Goal: Task Accomplishment & Management: Use online tool/utility

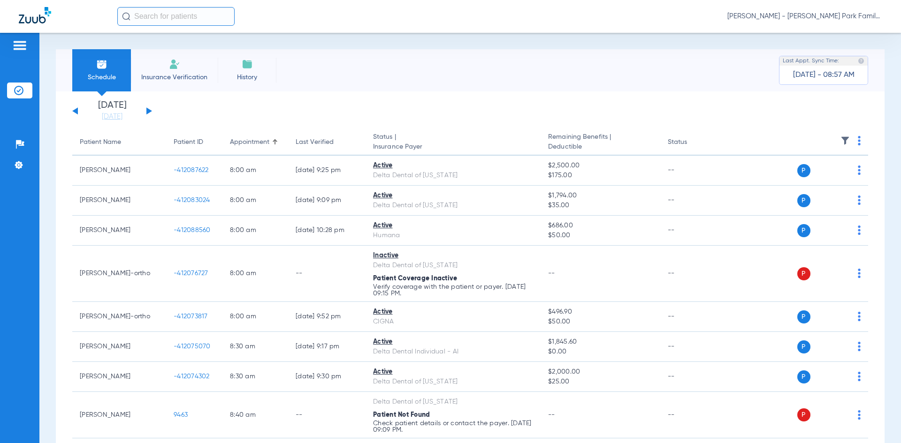
click at [840, 140] on img at bounding box center [844, 140] width 9 height 9
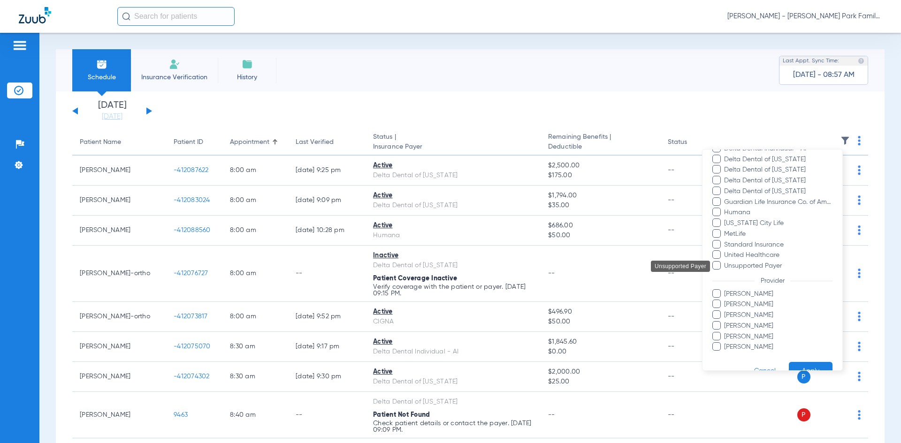
scroll to position [217, 0]
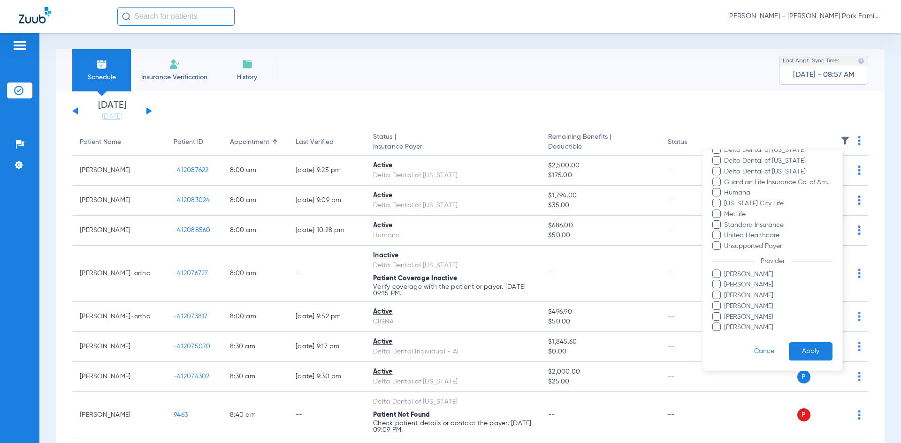
click at [721, 276] on label "[PERSON_NAME]" at bounding box center [772, 275] width 120 height 10
click at [725, 281] on input "[PERSON_NAME]" at bounding box center [725, 281] width 0 height 0
click at [721, 317] on label "[PERSON_NAME]" at bounding box center [772, 317] width 120 height 10
click at [725, 324] on input "[PERSON_NAME]" at bounding box center [725, 324] width 0 height 0
click at [789, 351] on button "Apply" at bounding box center [811, 351] width 44 height 18
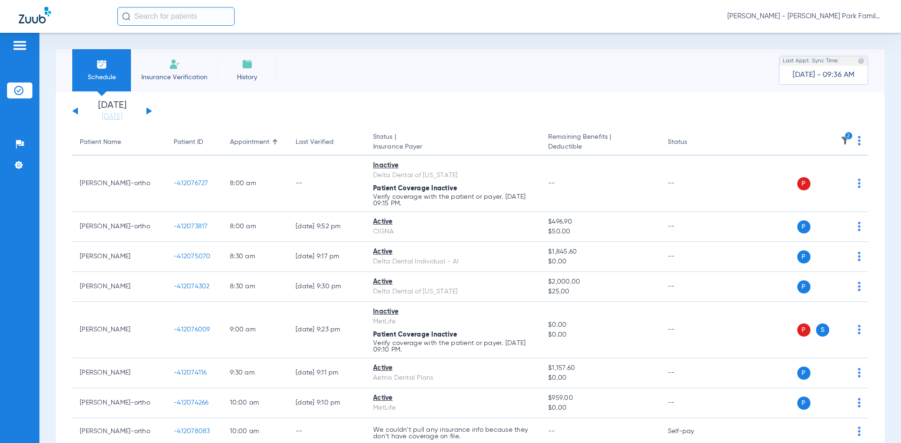
click at [844, 138] on icon "2" at bounding box center [848, 136] width 8 height 8
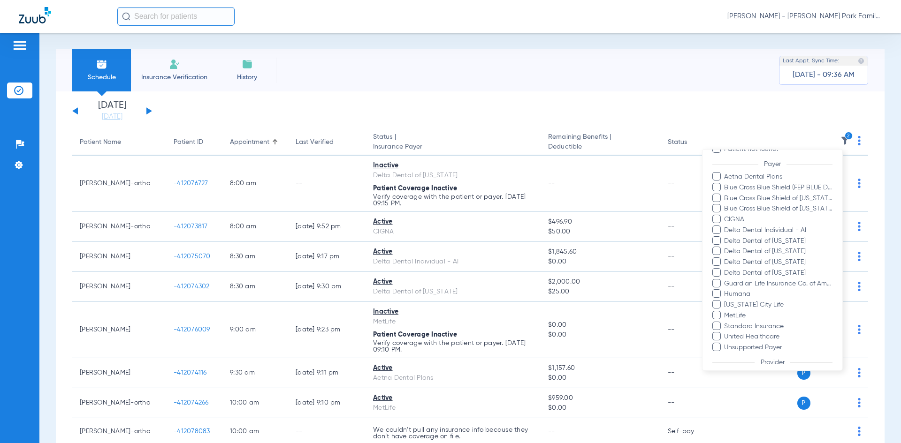
scroll to position [217, 0]
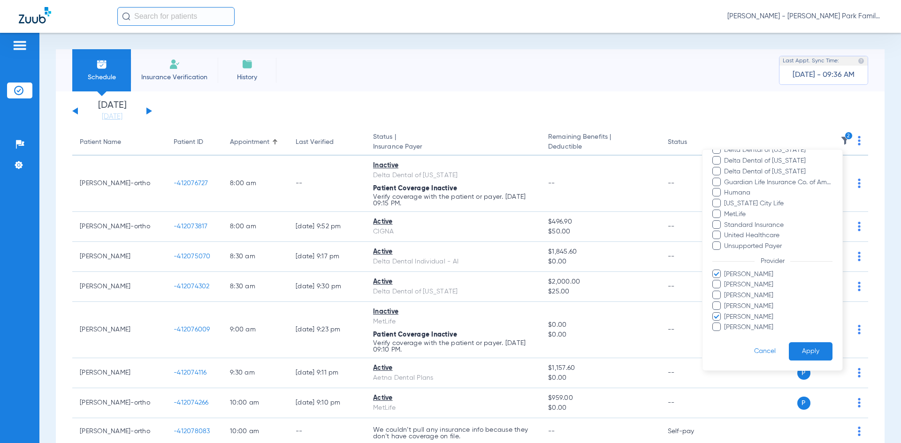
click at [789, 350] on button "Apply" at bounding box center [811, 351] width 44 height 18
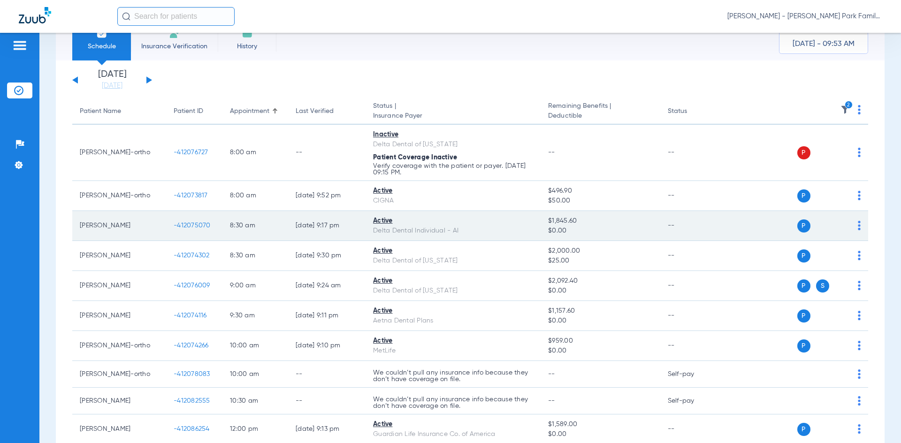
scroll to position [94, 0]
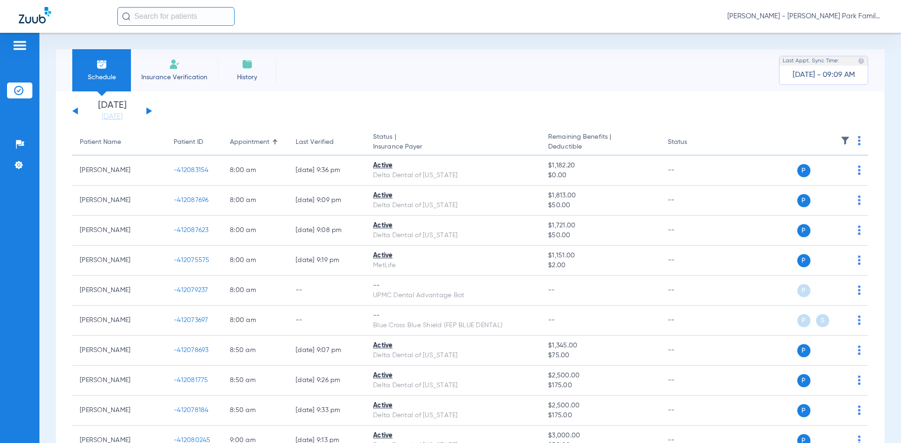
click at [148, 111] on button at bounding box center [149, 110] width 6 height 7
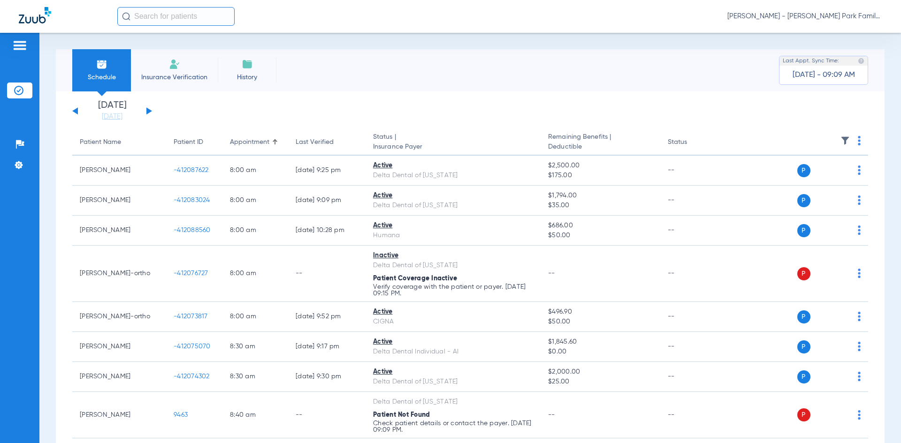
click at [842, 142] on img at bounding box center [844, 140] width 9 height 9
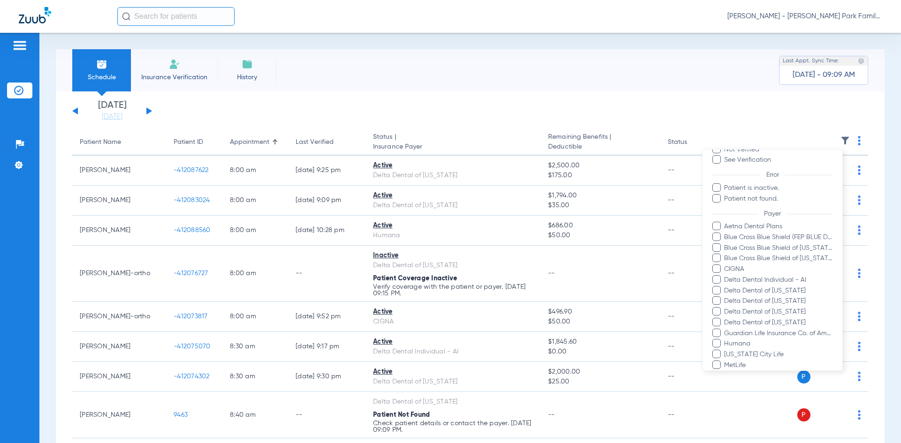
scroll to position [217, 0]
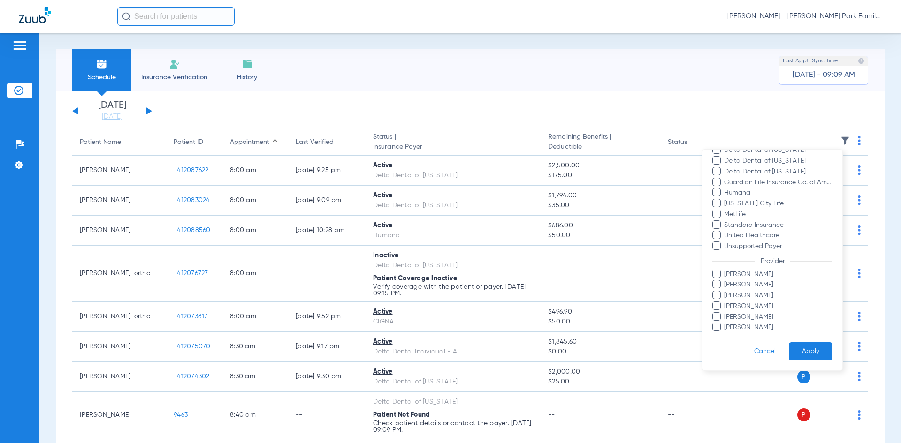
click at [715, 277] on span at bounding box center [716, 274] width 8 height 8
click at [725, 281] on input "[PERSON_NAME]" at bounding box center [725, 281] width 0 height 0
click at [716, 318] on span at bounding box center [716, 316] width 8 height 8
click at [725, 324] on input "[PERSON_NAME]" at bounding box center [725, 324] width 0 height 0
click at [796, 344] on button "Apply" at bounding box center [811, 351] width 44 height 18
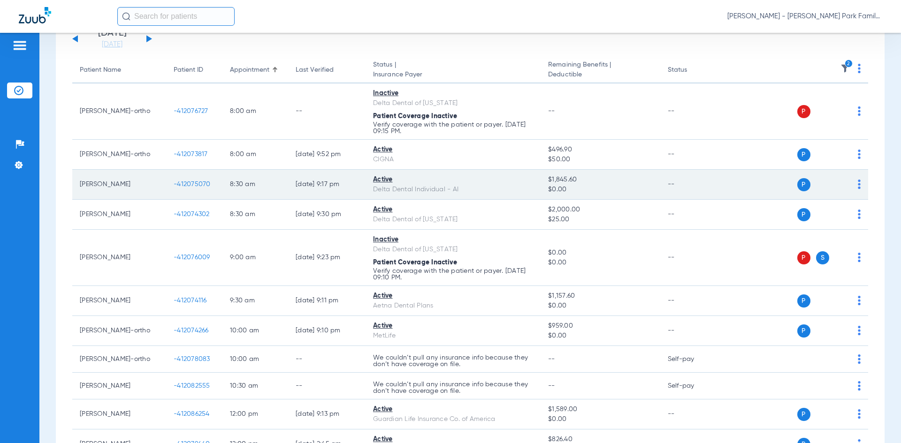
scroll to position [94, 0]
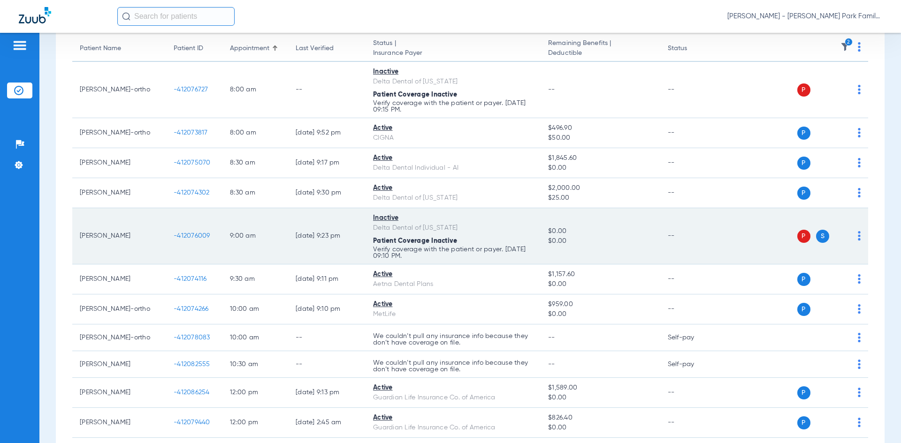
click at [797, 235] on span "P" at bounding box center [803, 236] width 13 height 13
click at [849, 235] on div "P S" at bounding box center [791, 236] width 137 height 13
click at [857, 238] on img at bounding box center [858, 235] width 3 height 9
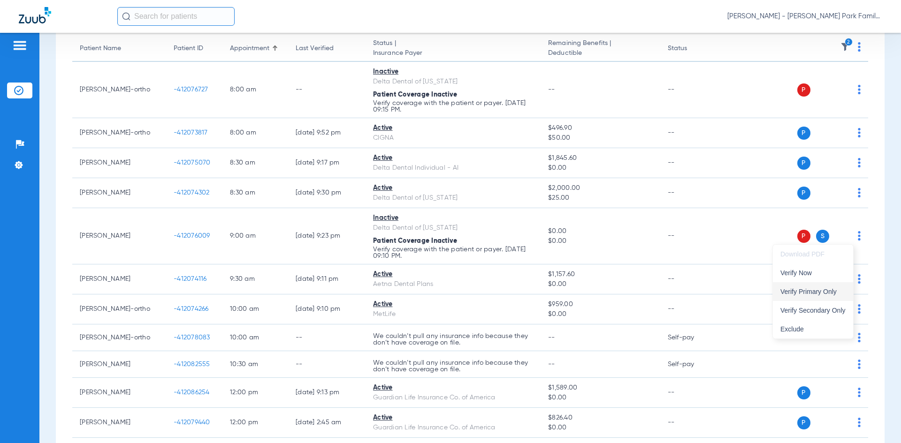
click at [789, 291] on span "Verify Primary Only" at bounding box center [812, 291] width 65 height 7
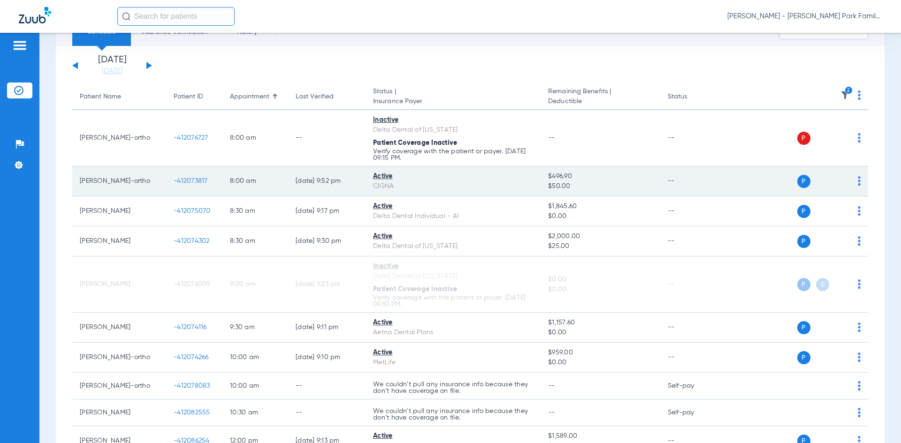
scroll to position [0, 0]
